Goal: Check status: Check status

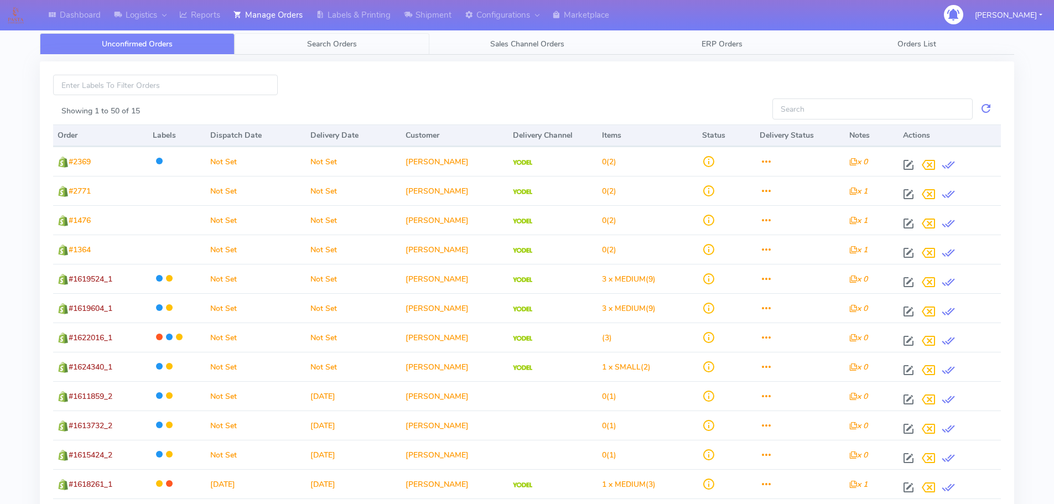
click at [330, 42] on span "Search Orders" at bounding box center [332, 44] width 50 height 11
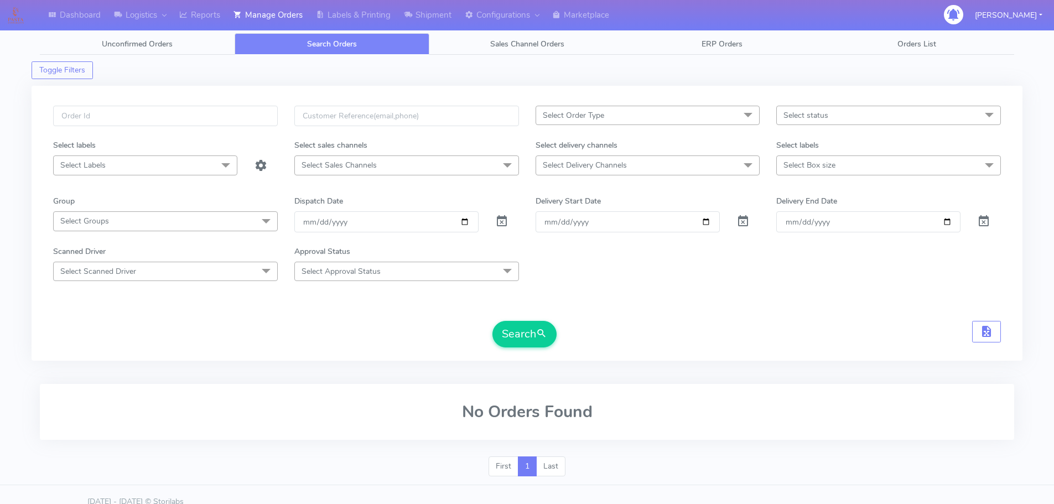
click at [502, 218] on span at bounding box center [501, 223] width 13 height 11
click at [247, 110] on input "text" at bounding box center [165, 116] width 225 height 20
paste input "1621682"
type input "1621682"
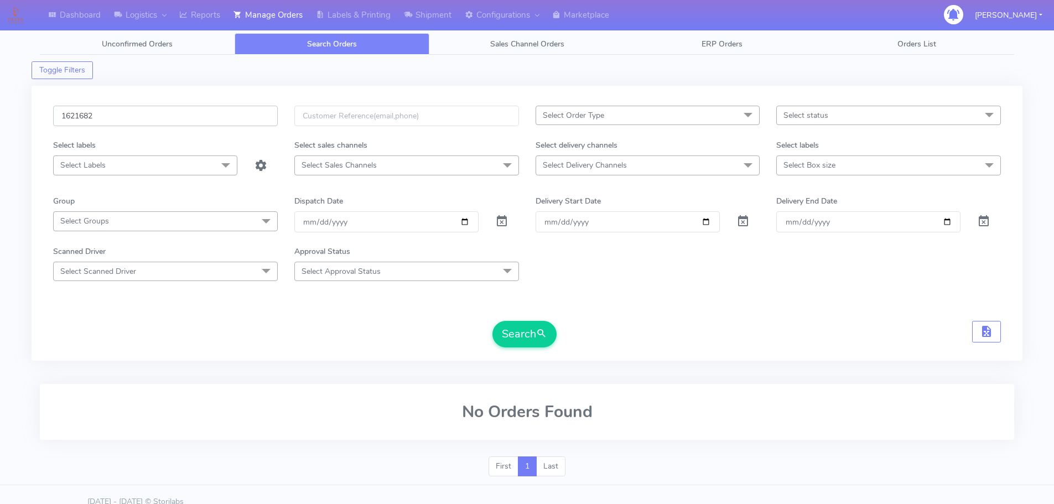
click at [492, 321] on button "Search" at bounding box center [524, 334] width 64 height 27
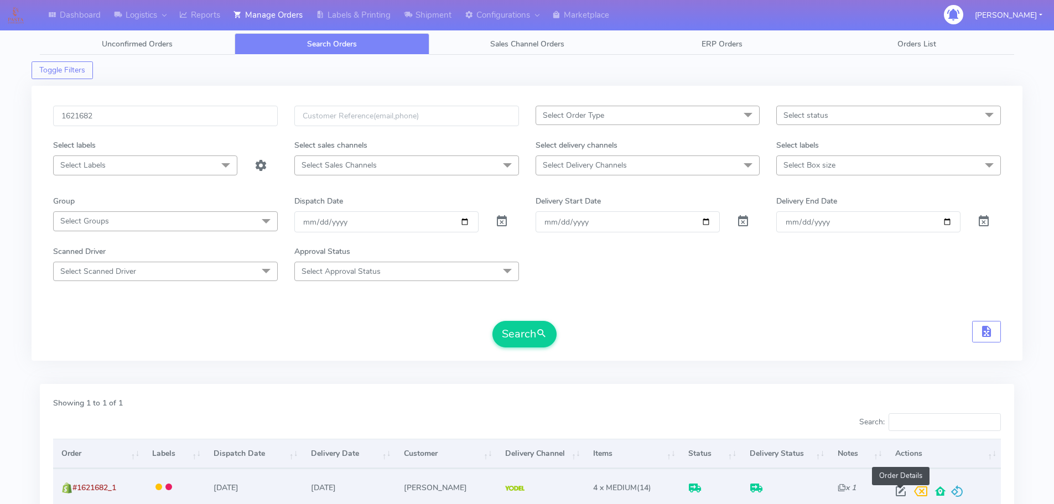
click at [898, 496] on span at bounding box center [900, 493] width 20 height 11
select select "5"
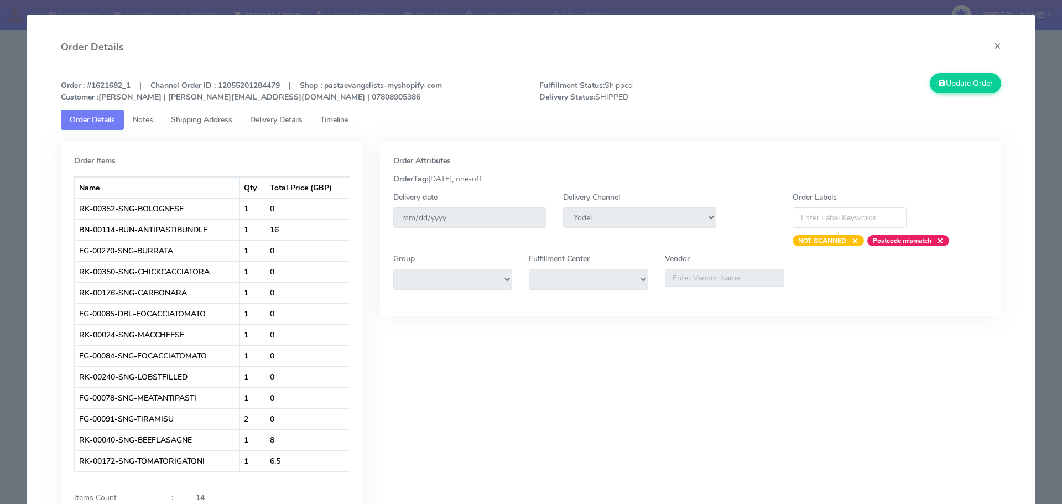
click at [294, 122] on span "Delivery Details" at bounding box center [276, 119] width 53 height 11
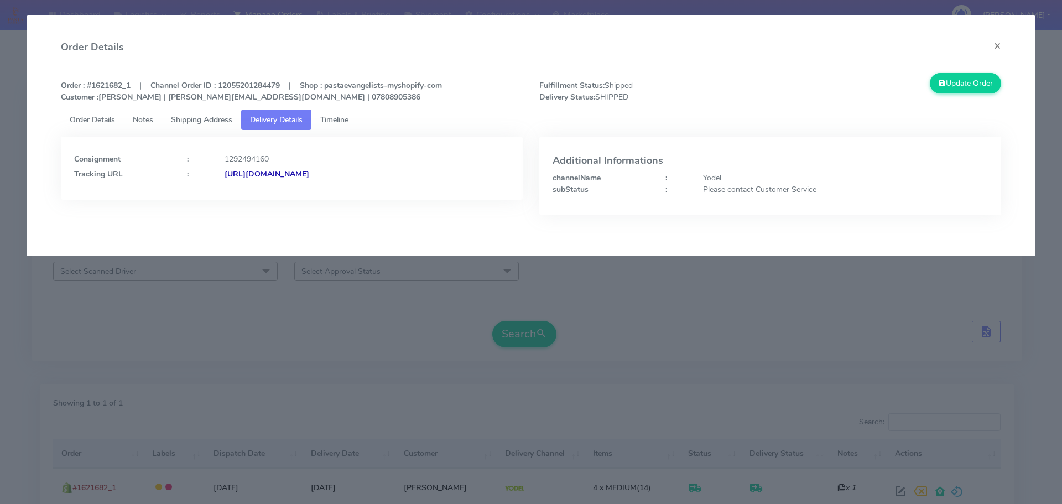
drag, startPoint x: 442, startPoint y: 193, endPoint x: 345, endPoint y: 194, distance: 97.9
click at [345, 194] on div "Consignment : 1292494160 Tracking URL : [URL][DOMAIN_NAME]" at bounding box center [292, 168] width 462 height 63
copy strong "JJD0002249960895572"
click at [367, 336] on modal-container "Order Details × Order : #1621682_1 | Channel Order ID : 12055201284479 | Shop :…" at bounding box center [531, 252] width 1062 height 504
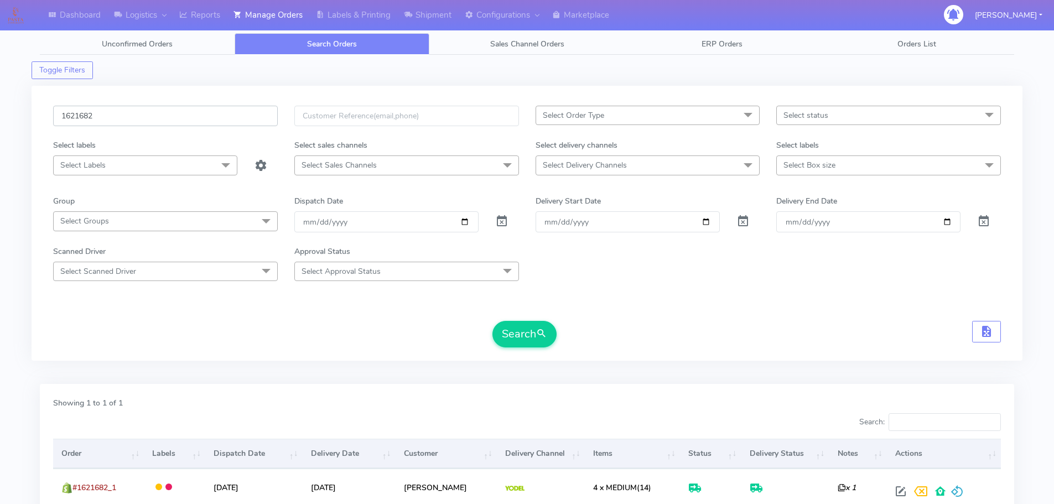
click at [260, 114] on input "1621682" at bounding box center [165, 116] width 225 height 20
paste input "19283"
click at [492, 321] on button "Search" at bounding box center [524, 334] width 64 height 27
click at [373, 347] on div "Search" at bounding box center [526, 334] width 947 height 27
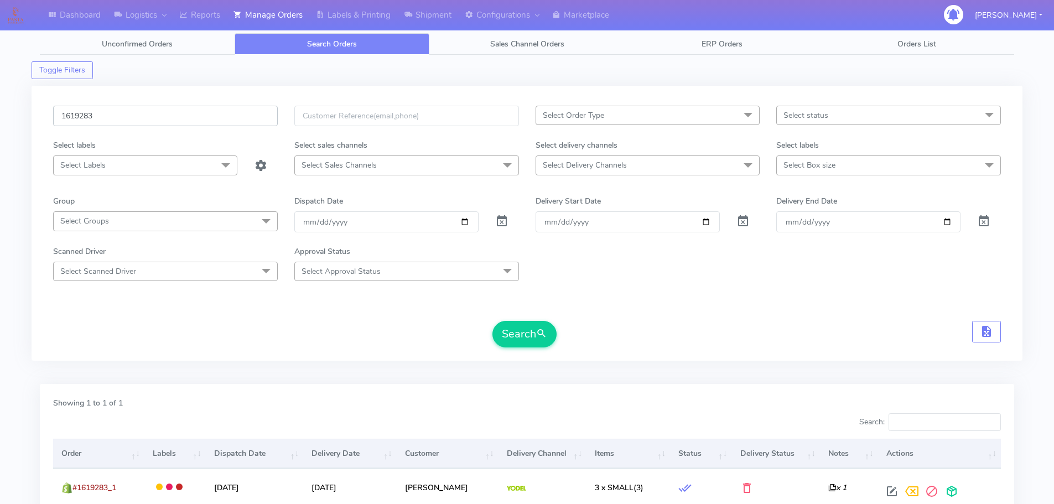
click at [248, 112] on input "1619283" at bounding box center [165, 116] width 225 height 20
paste input "21682"
click at [492, 321] on button "Search" at bounding box center [524, 334] width 64 height 27
click at [252, 112] on input "1621682" at bounding box center [165, 116] width 225 height 20
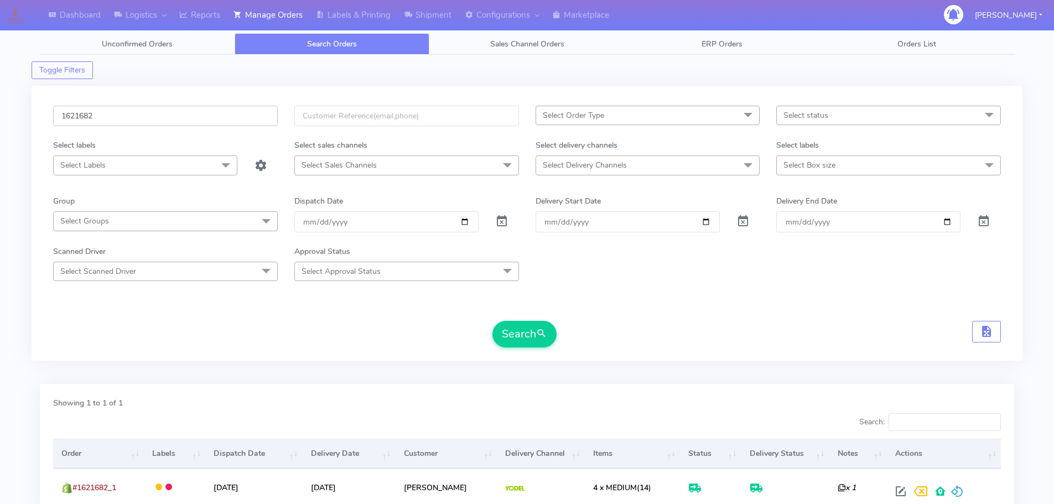
click at [252, 112] on input "1621682" at bounding box center [165, 116] width 225 height 20
paste input "2029"
type input "1622029"
click at [492, 321] on button "Search" at bounding box center [524, 334] width 64 height 27
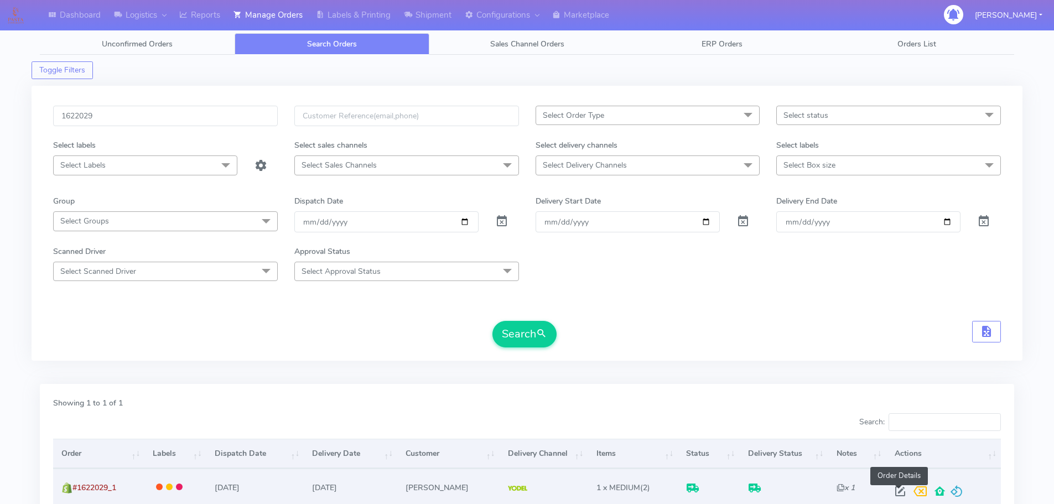
click at [900, 488] on span at bounding box center [900, 493] width 20 height 11
select select "5"
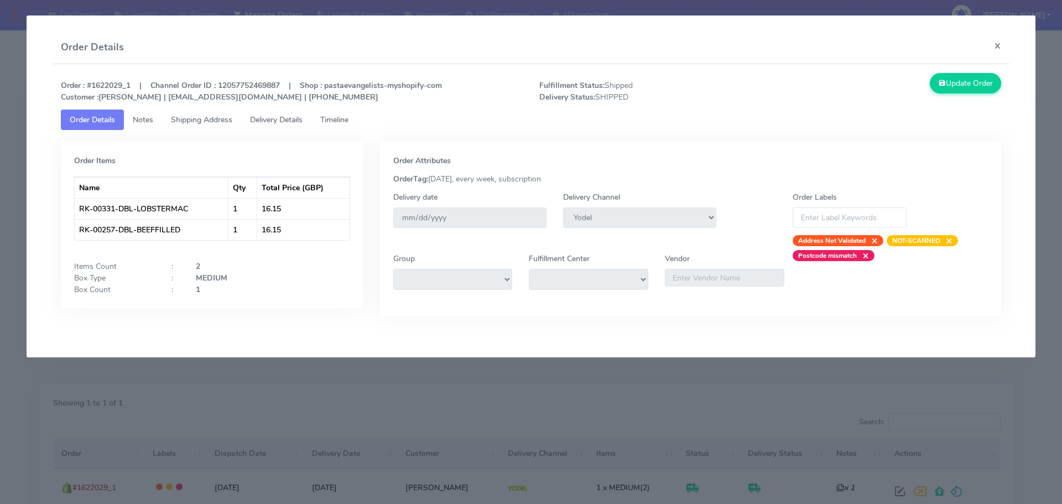
click at [280, 111] on link "Delivery Details" at bounding box center [276, 120] width 70 height 20
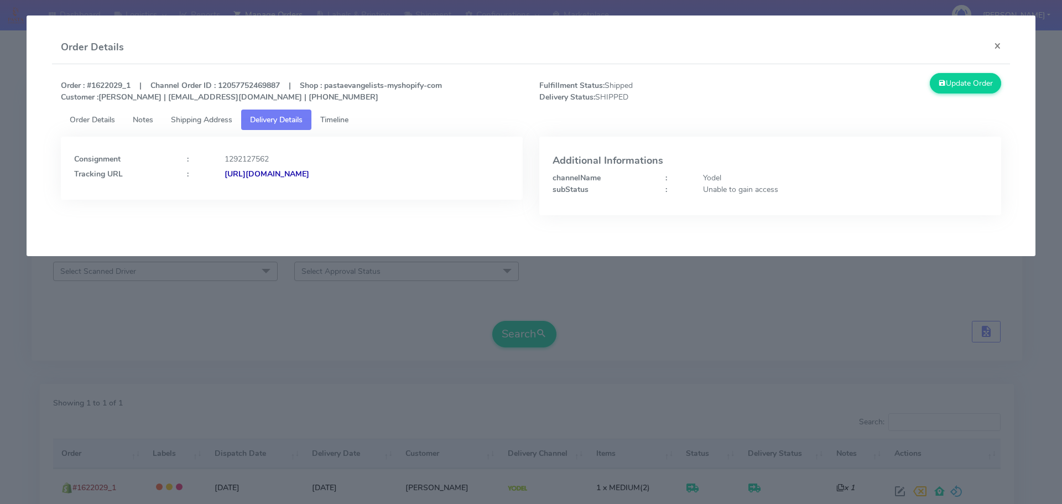
drag, startPoint x: 420, startPoint y: 186, endPoint x: 344, endPoint y: 188, distance: 75.8
click at [344, 188] on div "Consignment : 1292127562 Tracking URL : [URL][DOMAIN_NAME]" at bounding box center [292, 168] width 462 height 63
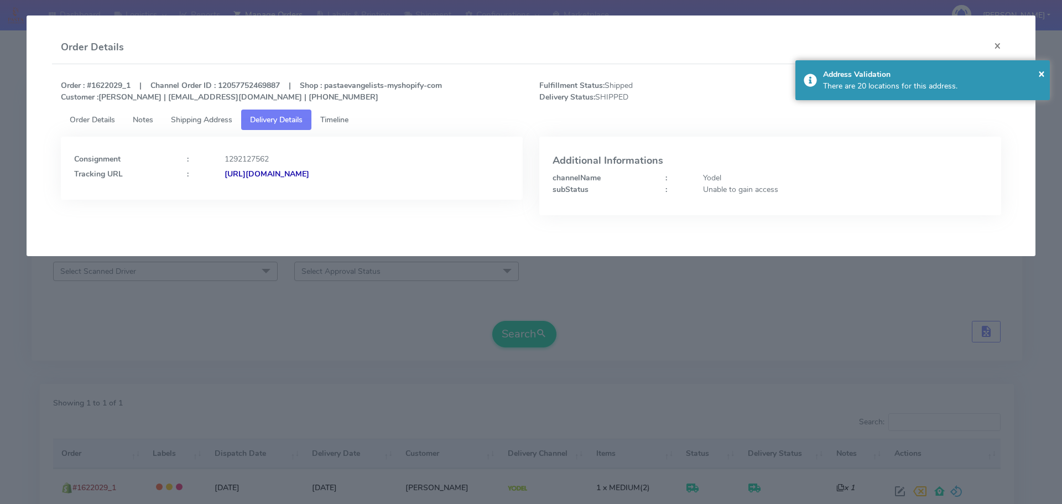
copy strong "JJD0002249960894930"
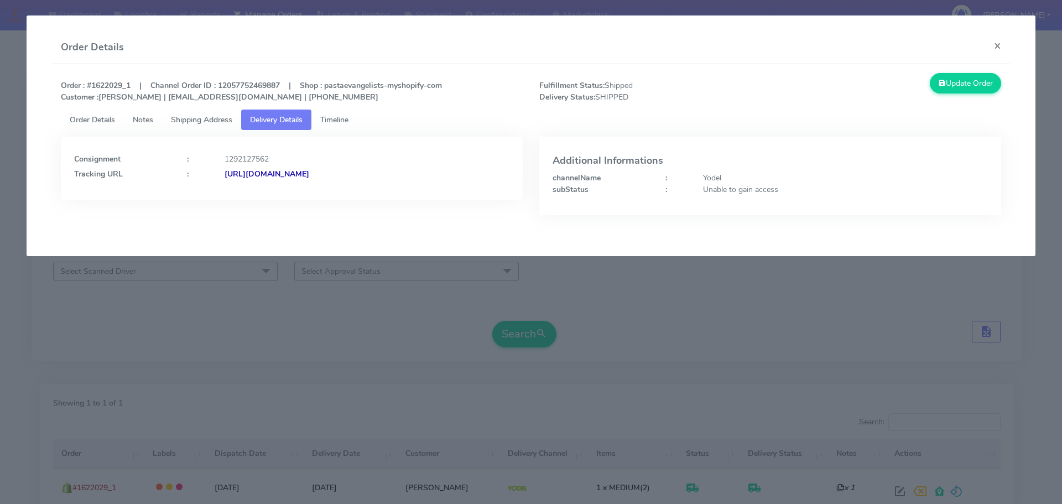
click at [410, 305] on modal-container "Order Details × Order : #1622029_1 | Channel Order ID : 12057752469887 | Shop :…" at bounding box center [531, 252] width 1062 height 504
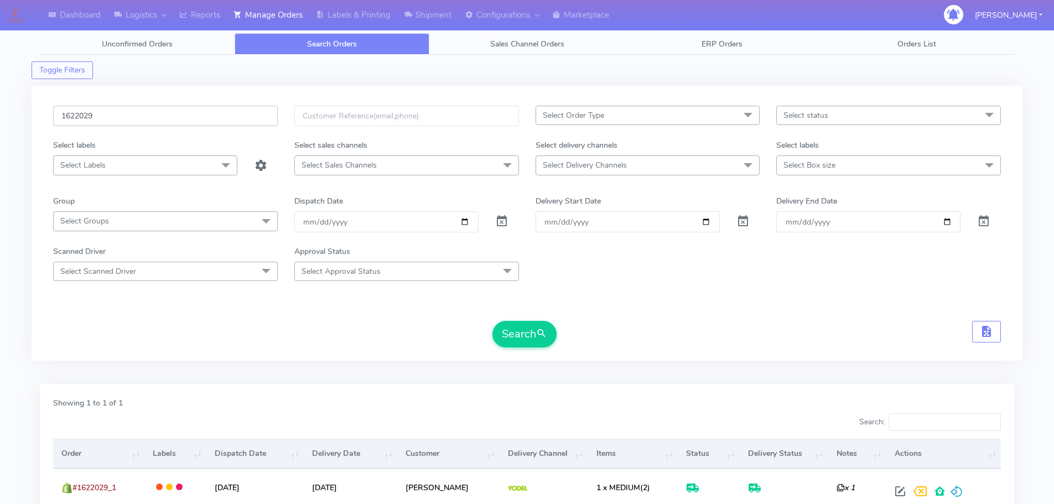
click at [232, 121] on input "1622029" at bounding box center [165, 116] width 225 height 20
paste input "122"
type input "1622122"
click at [492, 321] on button "Search" at bounding box center [524, 334] width 64 height 27
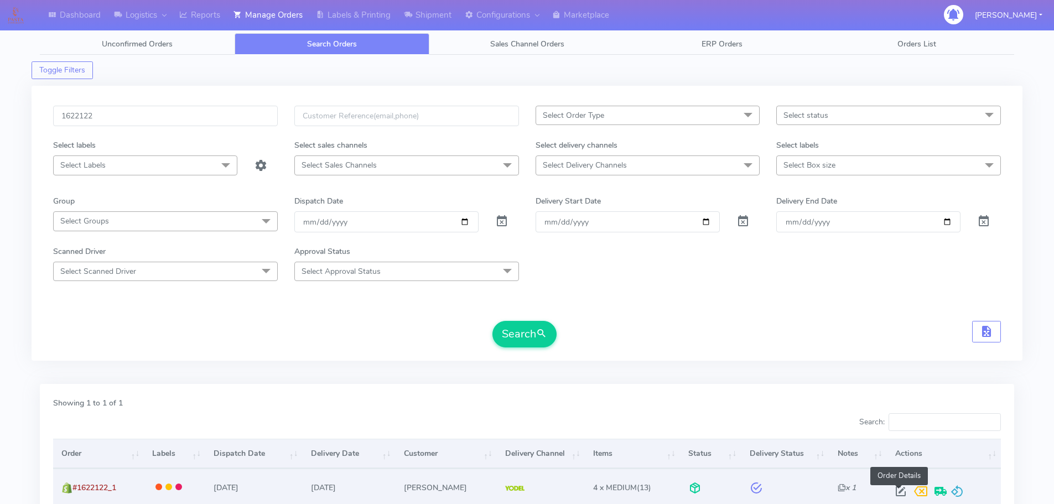
click at [900, 491] on span at bounding box center [900, 493] width 20 height 11
select select "5"
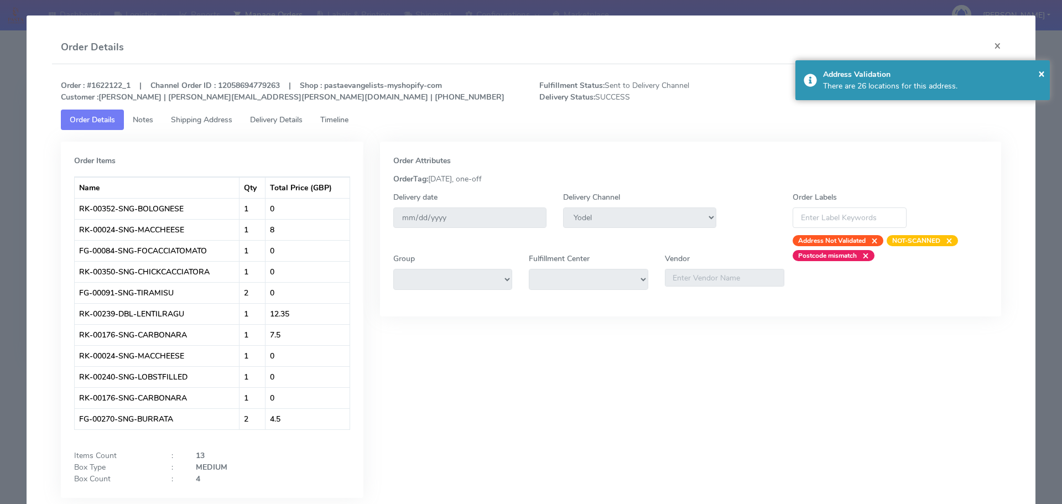
drag, startPoint x: 278, startPoint y: 118, endPoint x: 314, endPoint y: 131, distance: 38.5
click at [278, 118] on span "Delivery Details" at bounding box center [276, 119] width 53 height 11
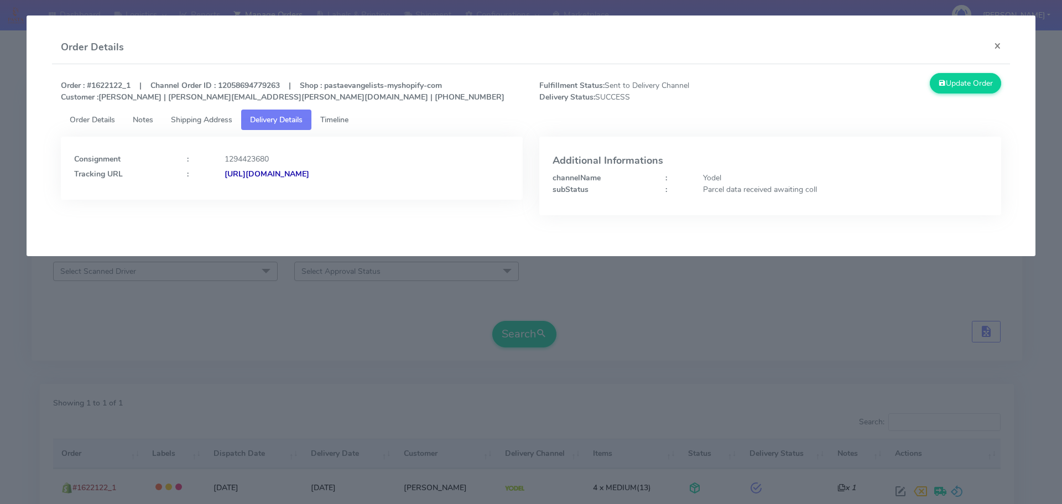
click at [107, 118] on span "Order Details" at bounding box center [92, 119] width 45 height 11
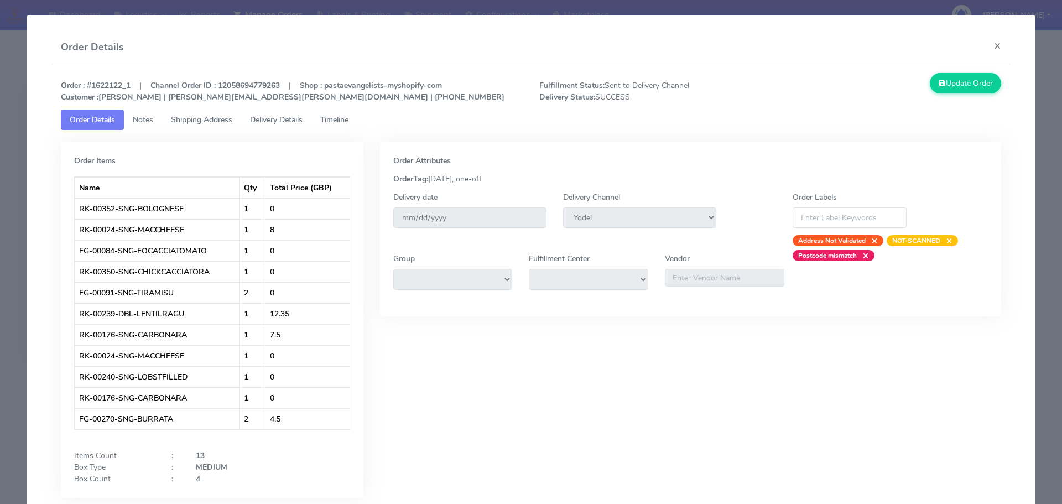
click at [333, 124] on span "Timeline" at bounding box center [334, 119] width 28 height 11
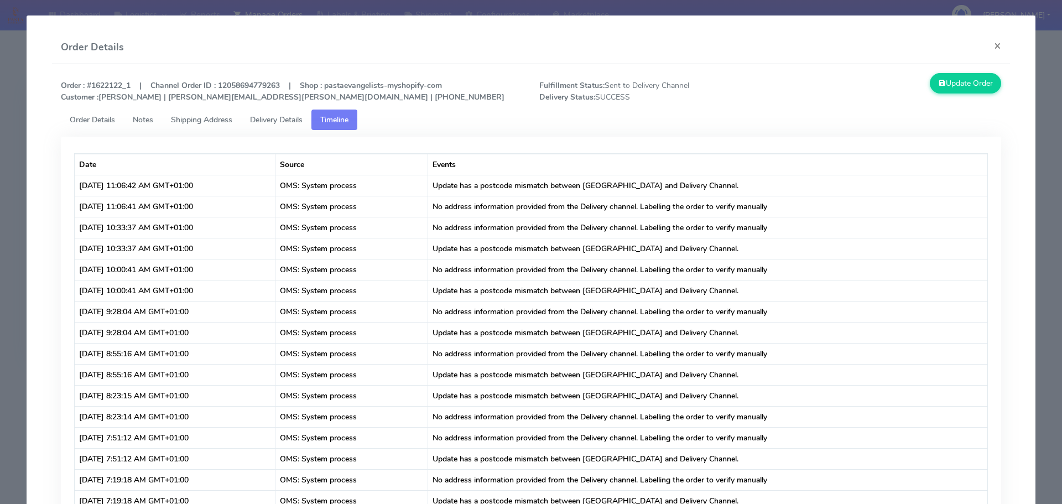
click at [279, 126] on link "Delivery Details" at bounding box center [276, 120] width 70 height 20
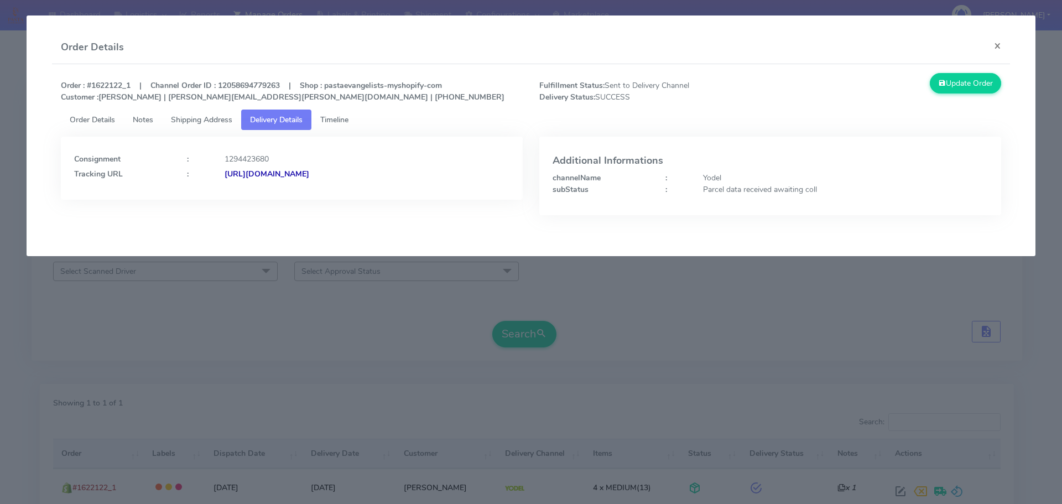
click at [749, 187] on div "Parcel data received awaiting coll" at bounding box center [845, 190] width 301 height 12
copy div "Parcel data received awaiting coll"
click at [94, 117] on span "Order Details" at bounding box center [92, 119] width 45 height 11
